Goal: Task Accomplishment & Management: Use online tool/utility

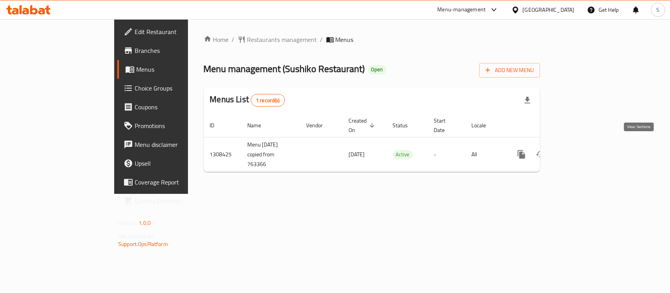
click at [581, 151] on icon "enhanced table" at bounding box center [577, 154] width 7 height 7
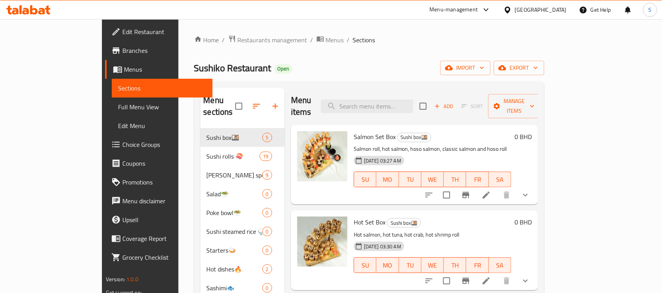
scroll to position [49, 0]
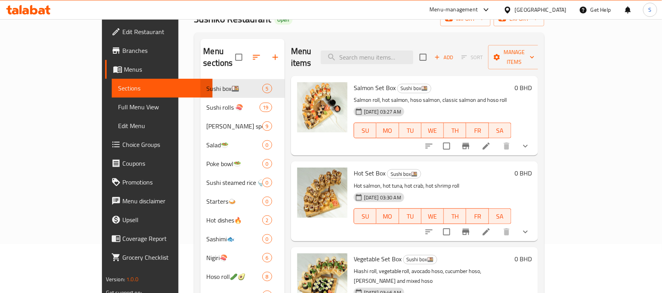
click at [122, 145] on span "Choice Groups" at bounding box center [164, 144] width 84 height 9
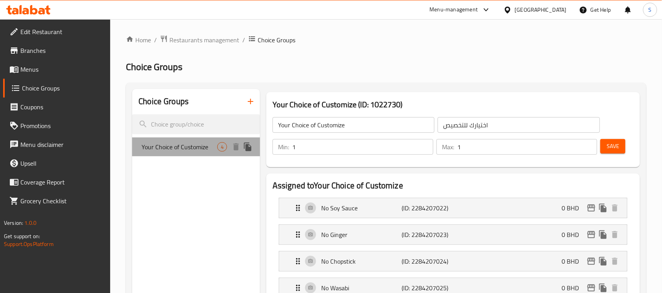
click at [160, 152] on span "Your Choice of Customize" at bounding box center [180, 146] width 76 height 9
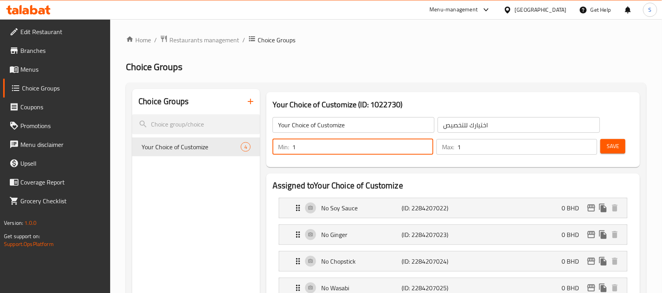
drag, startPoint x: 317, startPoint y: 146, endPoint x: 264, endPoint y: 148, distance: 53.4
click at [264, 148] on div "Your Choice of Customize (ID: 1022730) Your Choice of Customize ​ اختيارك للتخص…" at bounding box center [453, 130] width 380 height 82
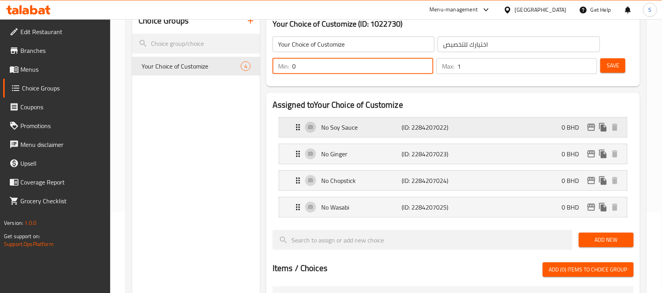
scroll to position [98, 0]
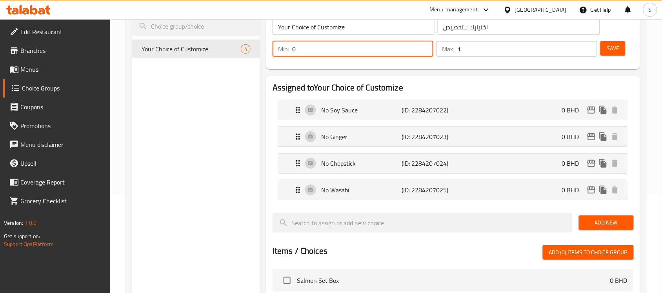
type input "0"
click at [231, 130] on div "Choice Groups Your Choice of Customize 4" at bounding box center [196, 249] width 128 height 516
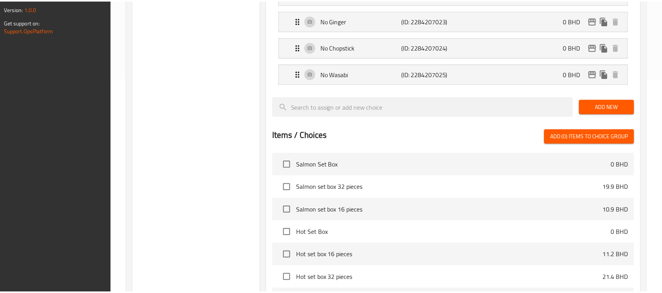
scroll to position [334, 0]
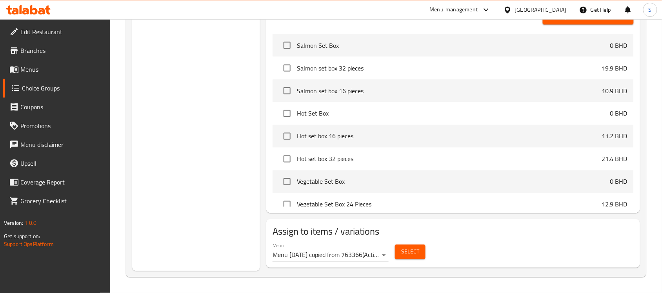
click at [178, 210] on div "Choice Groups Your Choice of Customize 4" at bounding box center [196, 14] width 128 height 516
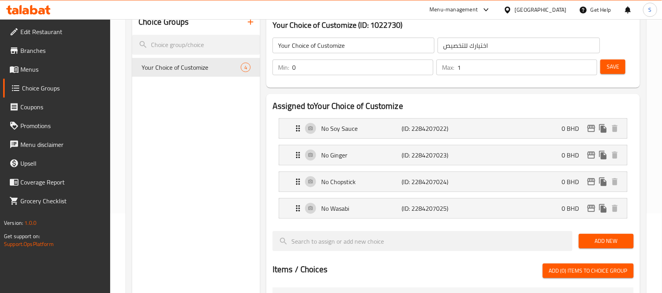
scroll to position [40, 0]
